Goal: Transaction & Acquisition: Purchase product/service

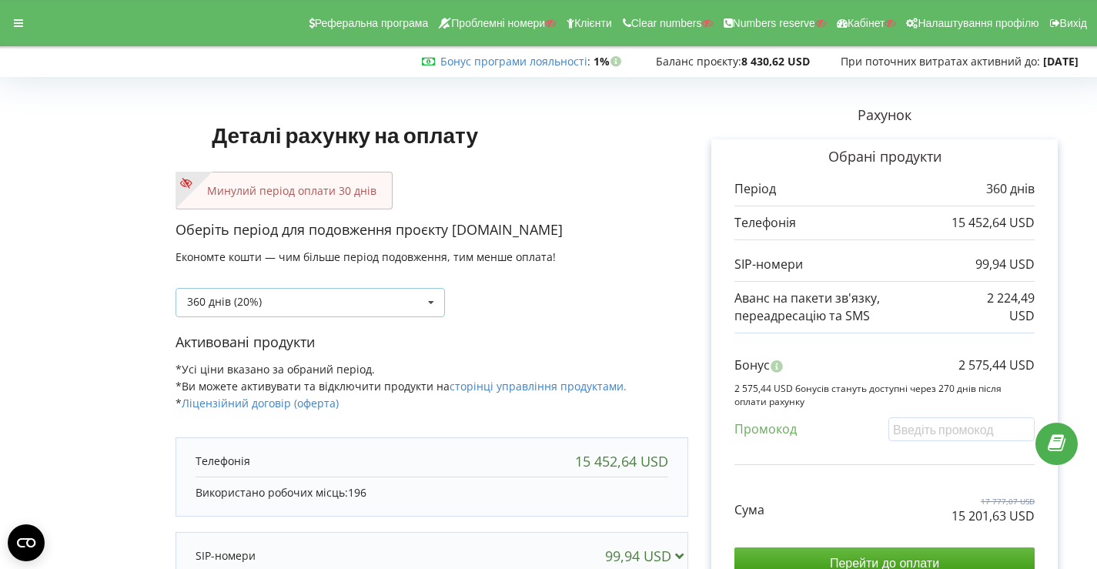
click at [350, 307] on div "360 днів (20%) Поповнити баланс без подовження 30 днів" at bounding box center [311, 302] width 270 height 29
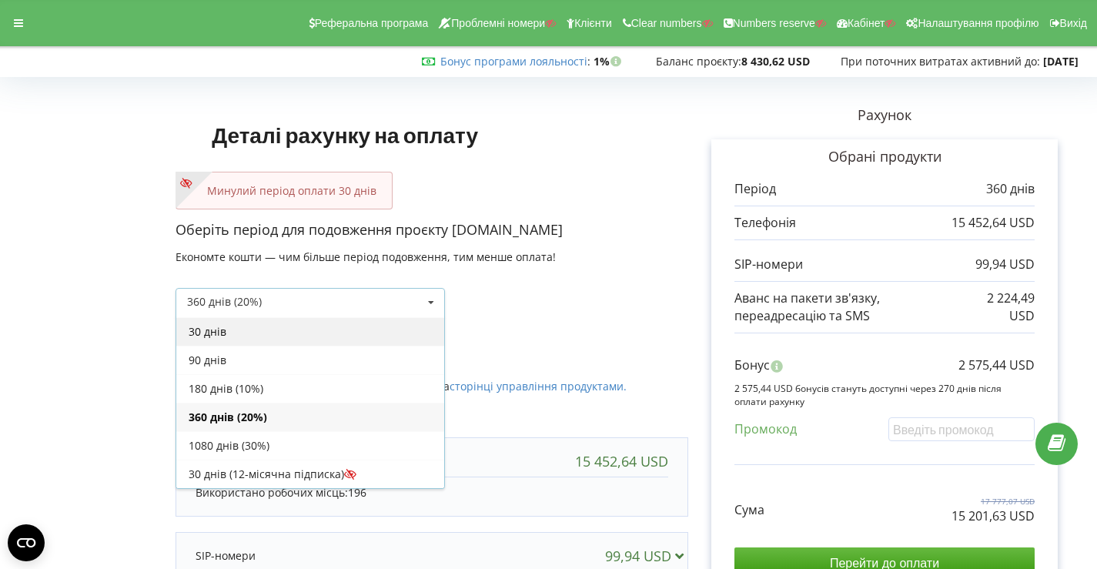
click at [299, 327] on div "30 днів" at bounding box center [310, 331] width 268 height 28
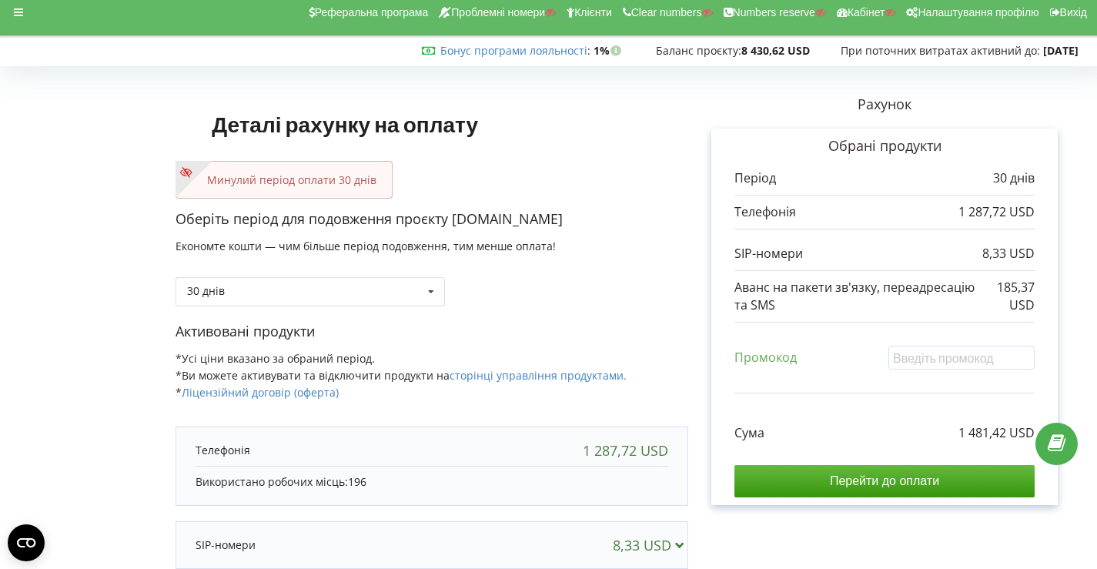
scroll to position [0, 0]
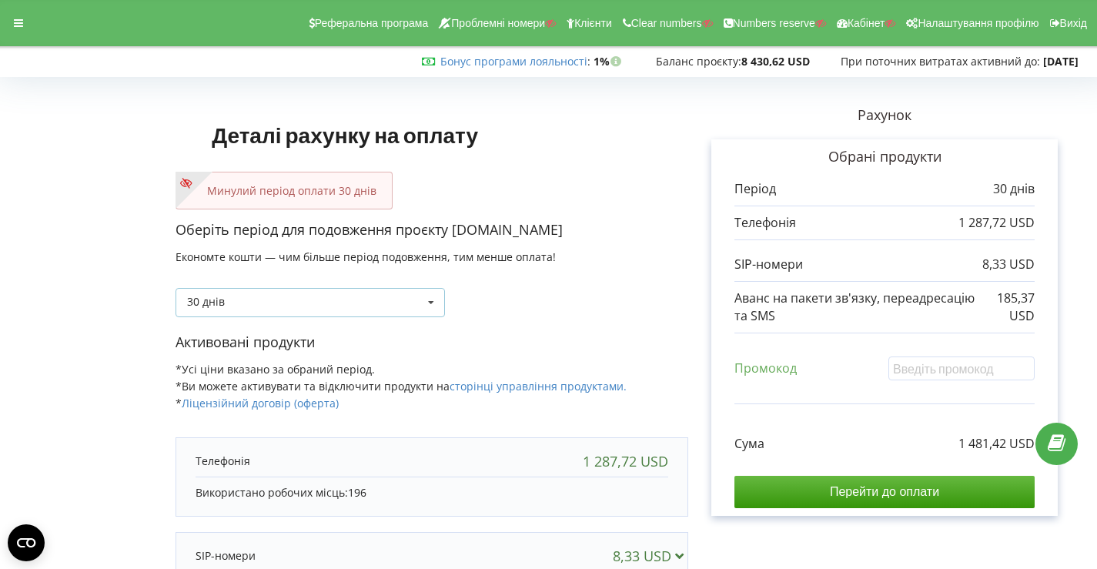
click at [418, 289] on div "30 днів Поповнити баланс без подовження 30 днів" at bounding box center [311, 302] width 270 height 29
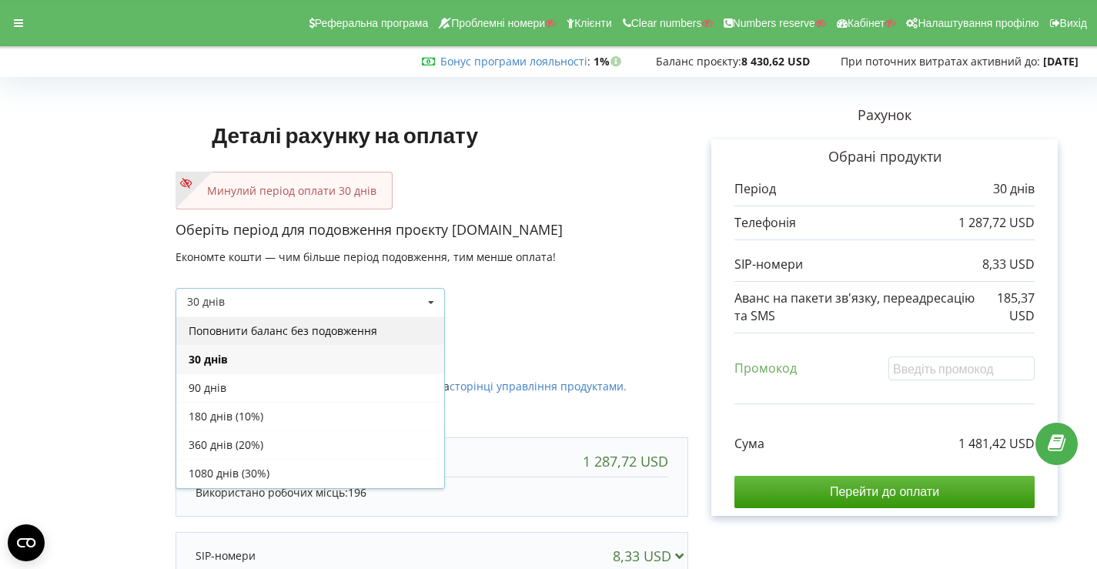
click at [314, 317] on div "Поповнити баланс без подовження" at bounding box center [310, 331] width 268 height 28
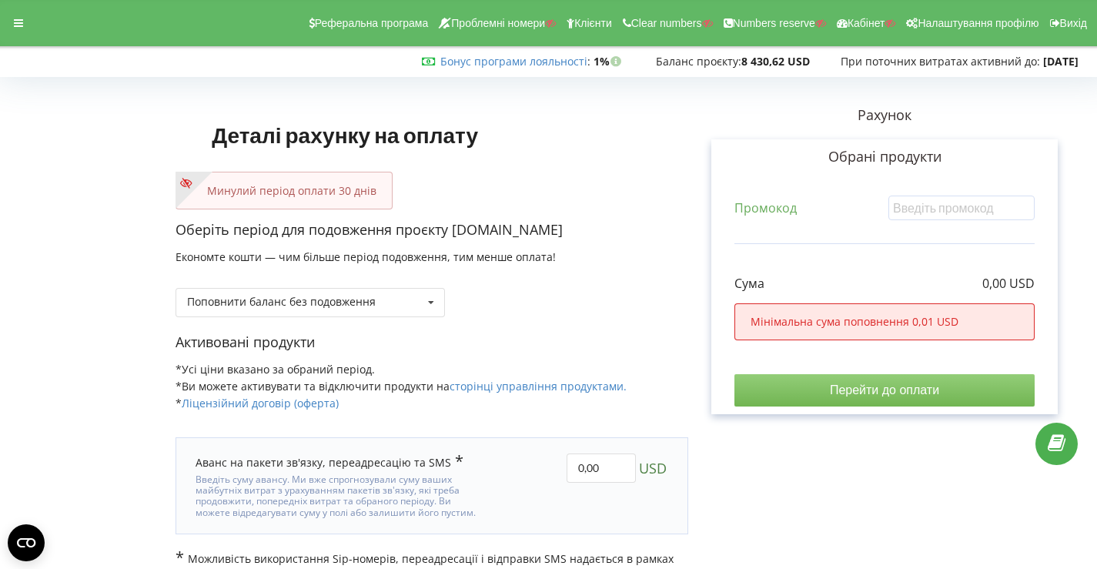
scroll to position [23, 0]
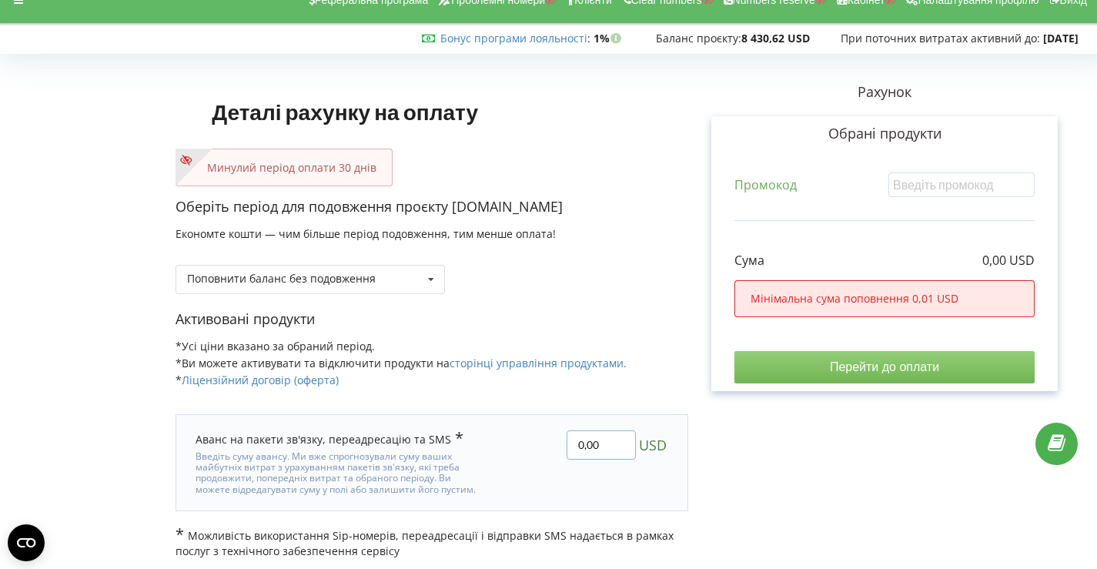
drag, startPoint x: 605, startPoint y: 442, endPoint x: 556, endPoint y: 445, distance: 48.6
click at [556, 445] on div "0,00 USD" at bounding box center [587, 463] width 186 height 87
paste input "317,85"
type input "317,85"
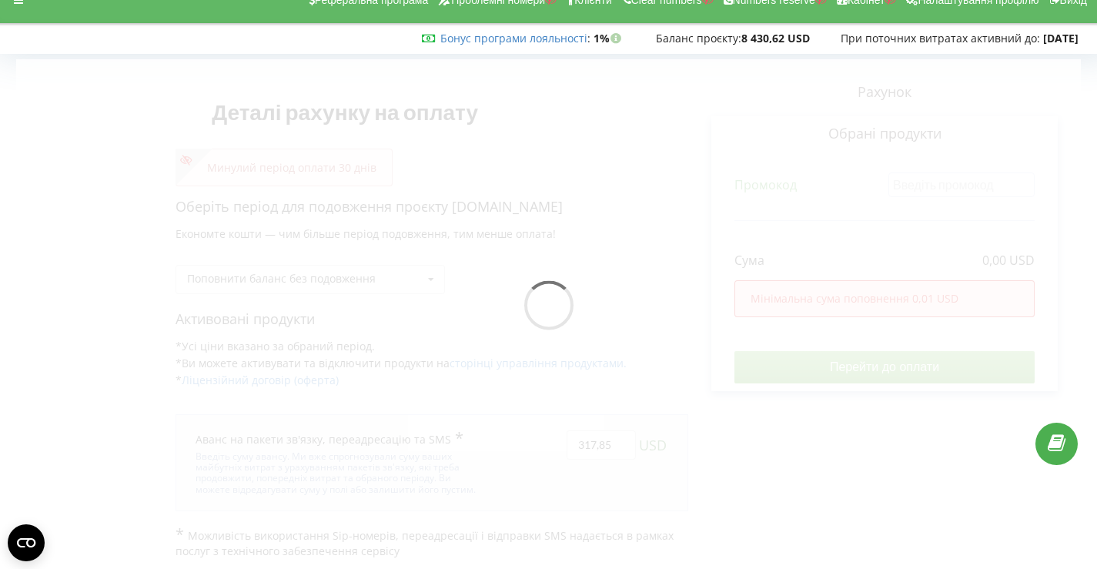
click at [919, 358] on div "Деталі рахунку на оплату Минулий період оплати 30 днів Оберіть період для подов…" at bounding box center [548, 309] width 1065 height 500
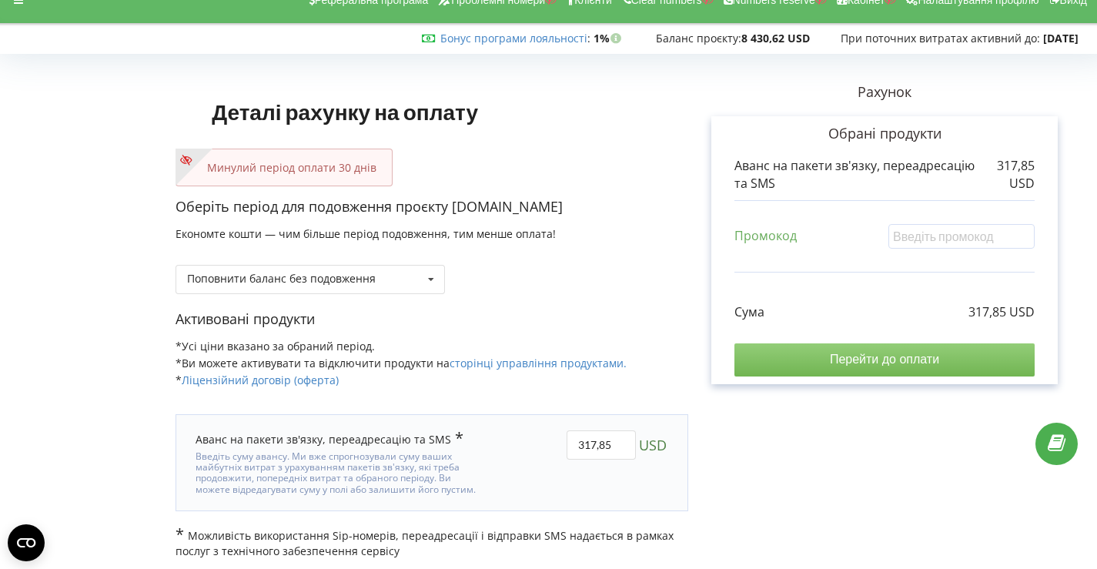
click at [788, 356] on input "Перейти до оплати" at bounding box center [885, 359] width 300 height 32
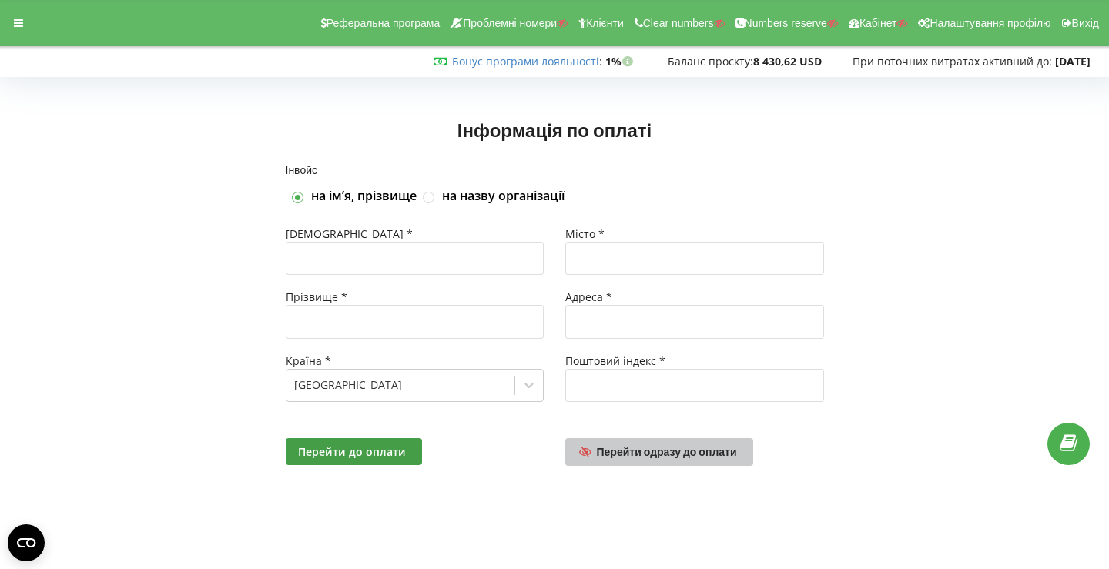
click at [628, 442] on link "Перейти одразу до оплати" at bounding box center [659, 452] width 188 height 28
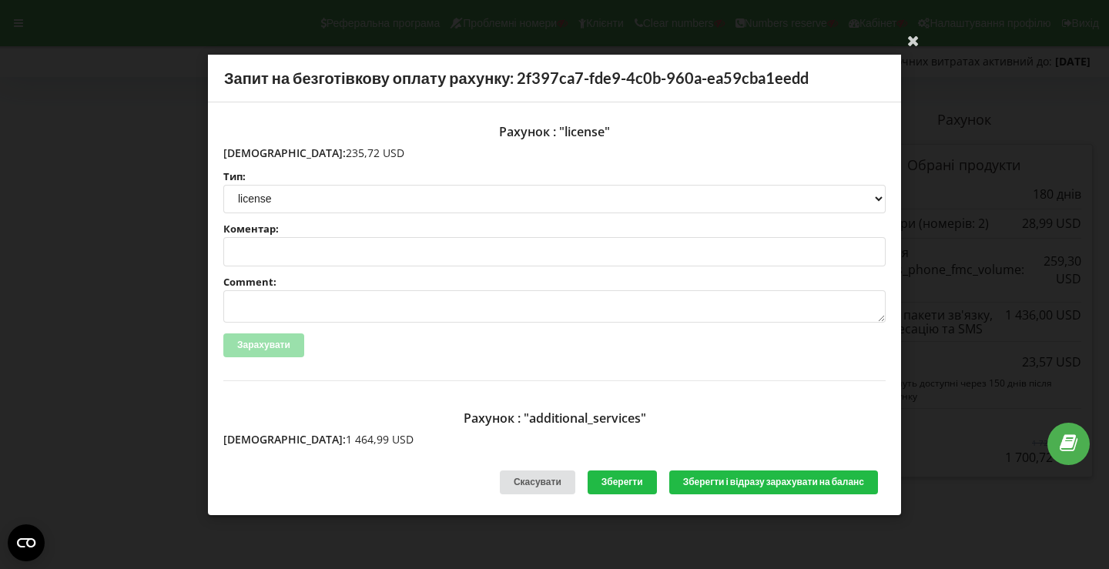
click at [131, 232] on div "Ваша електронна адреса успішно підтверджена Запит на безготівкову оплату рахунк…" at bounding box center [554, 284] width 1109 height 569
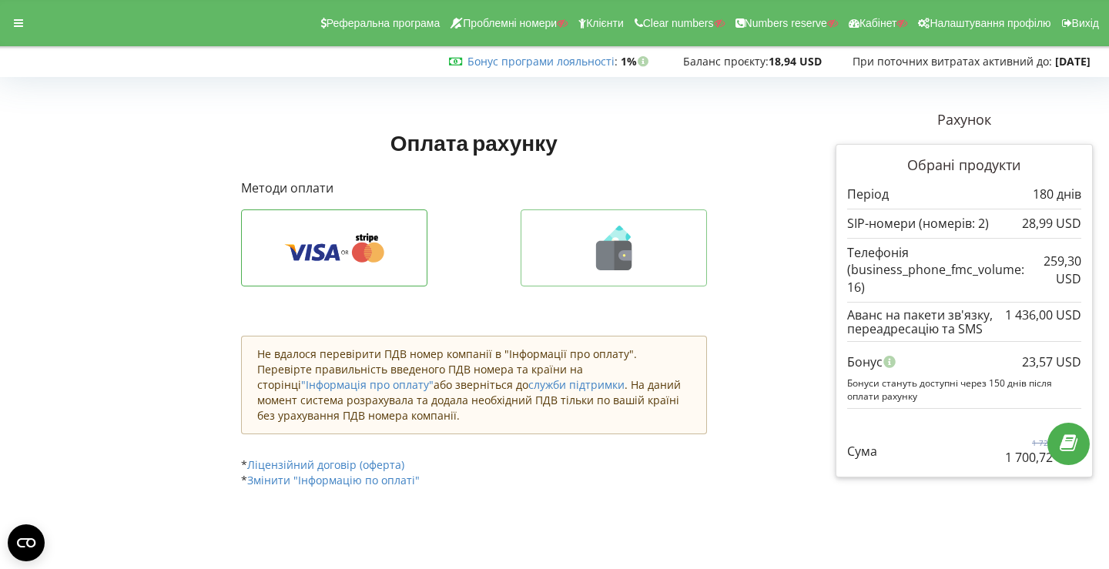
click at [611, 249] on icon at bounding box center [613, 255] width 35 height 29
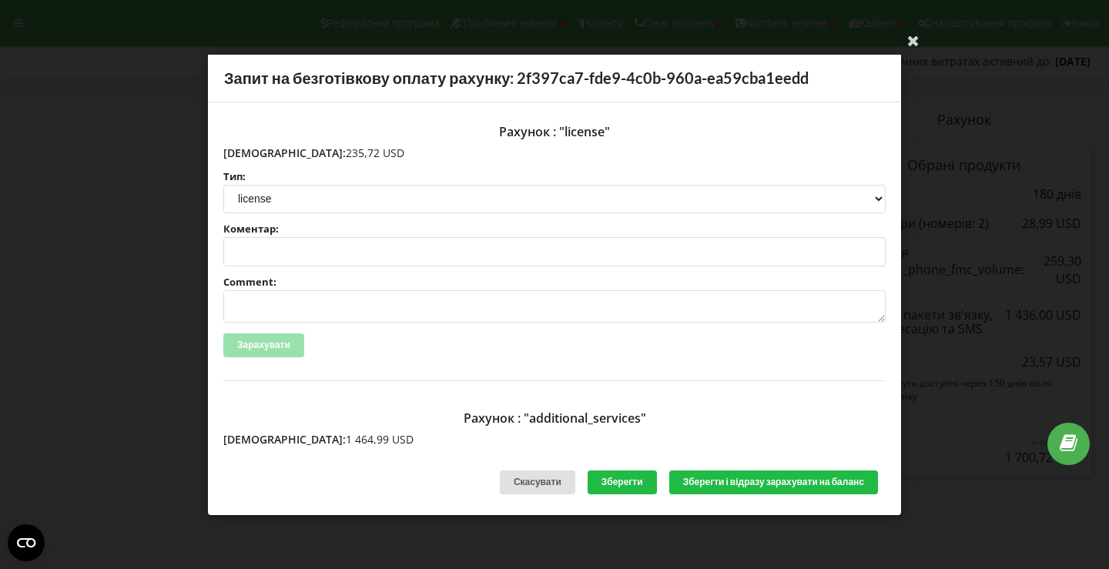
drag, startPoint x: 258, startPoint y: 152, endPoint x: 345, endPoint y: 155, distance: 87.1
click at [345, 155] on p "Сума: 235,72 USD" at bounding box center [554, 152] width 662 height 15
copy p "235,72 USD"
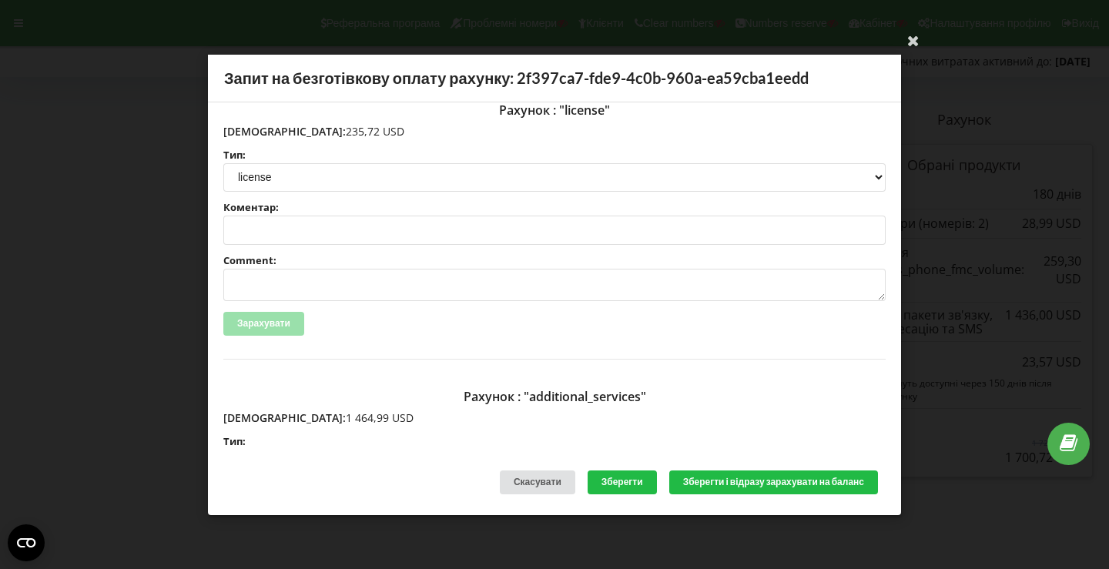
drag, startPoint x: 257, startPoint y: 432, endPoint x: 324, endPoint y: 433, distance: 67.0
click at [324, 433] on div "Рахунок : "additional_services" Сума: 1 464,99 USD Тип: license license_expansi…" at bounding box center [554, 514] width 662 height 263
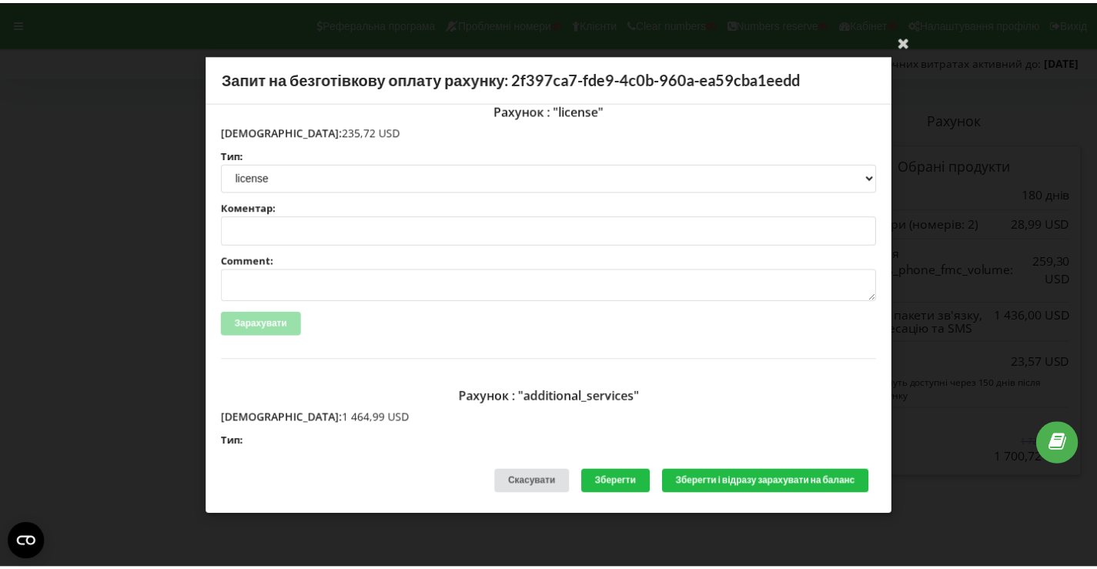
scroll to position [31, 0]
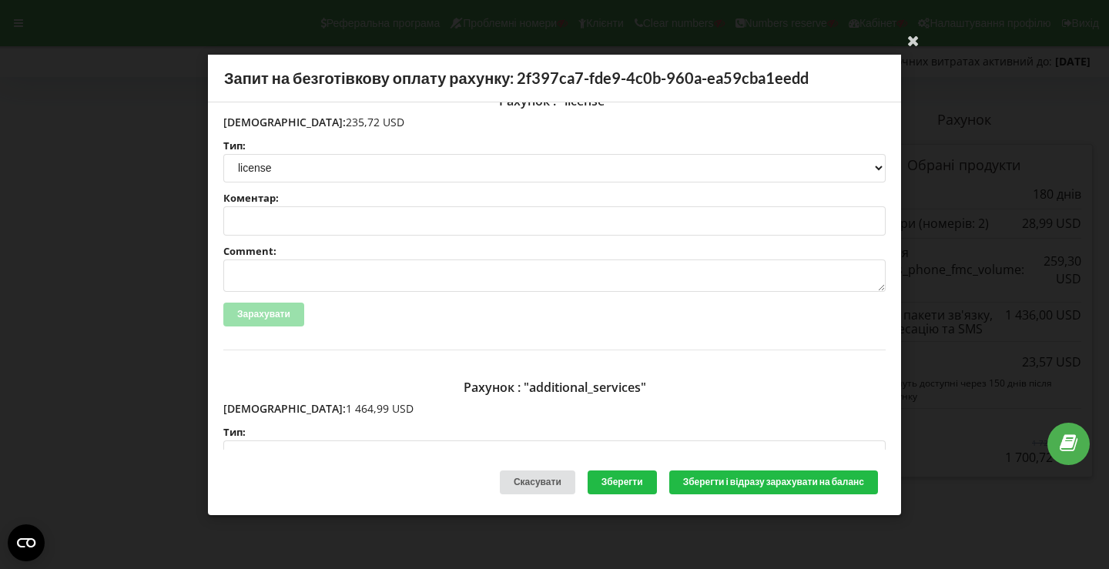
copy div "1 464,99 USD Тип:"
click at [312, 404] on p "Сума: 1 464,99 USD" at bounding box center [554, 408] width 662 height 15
drag, startPoint x: 258, startPoint y: 405, endPoint x: 329, endPoint y: 407, distance: 70.9
click at [329, 407] on p "Сума: 1 464,99 USD" at bounding box center [554, 408] width 662 height 15
copy p "1 464,99 USD"
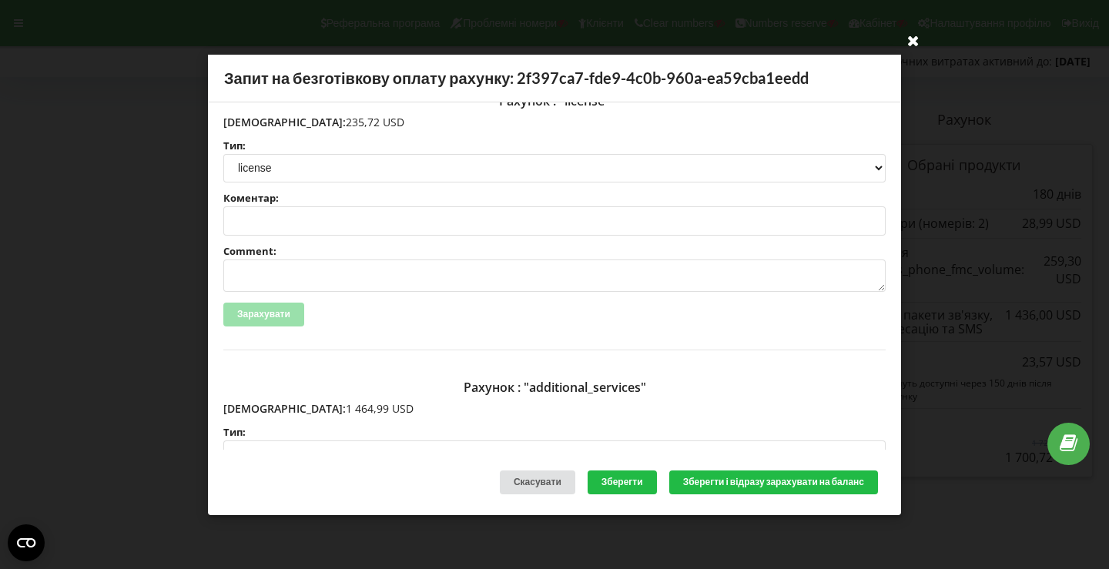
click at [914, 40] on icon at bounding box center [913, 40] width 25 height 25
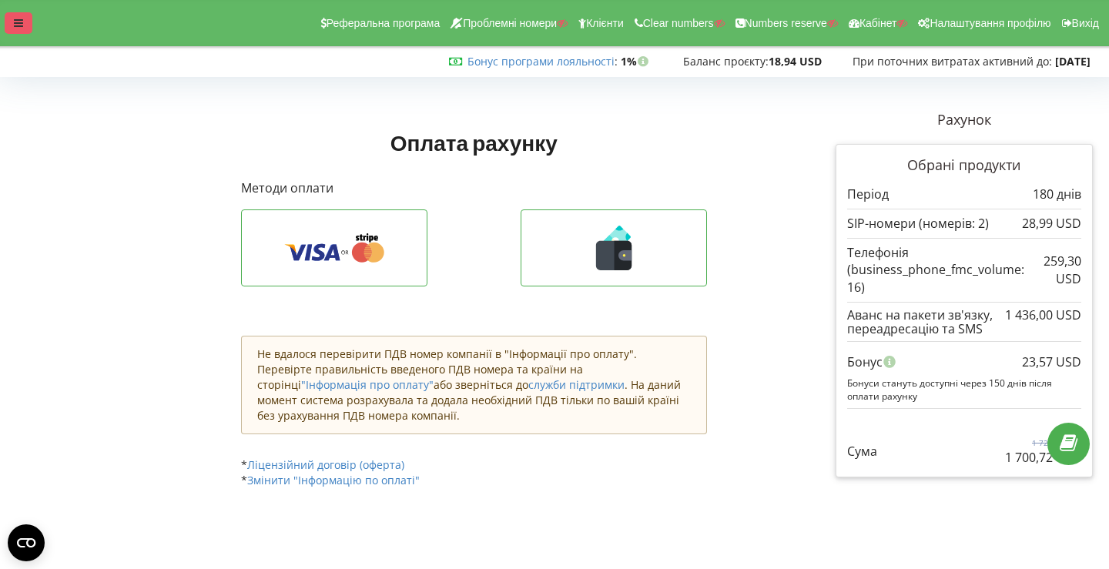
click at [15, 16] on div at bounding box center [19, 23] width 28 height 22
